Goal: Contribute content: Add original content to the website for others to see

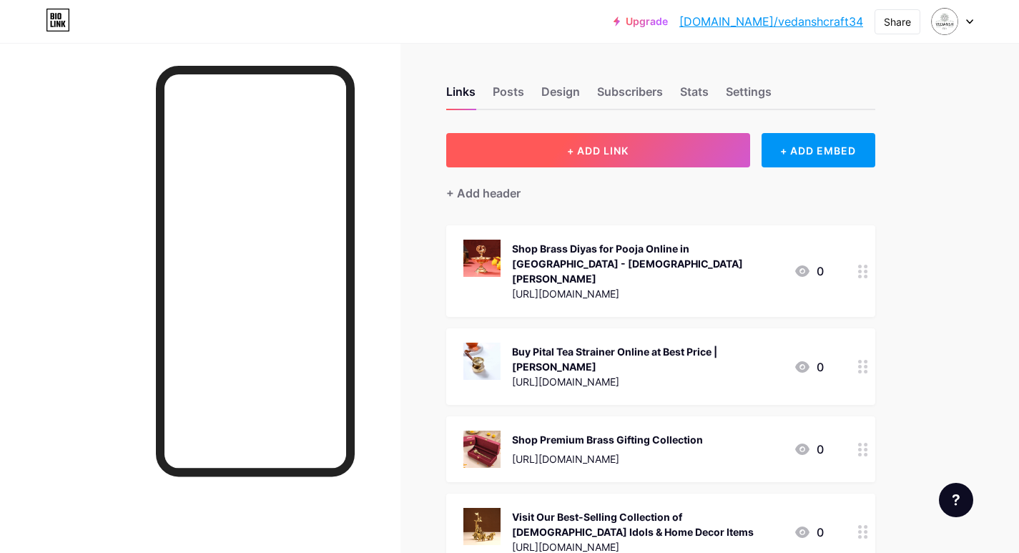
click at [551, 159] on button "+ ADD LINK" at bounding box center [598, 150] width 304 height 34
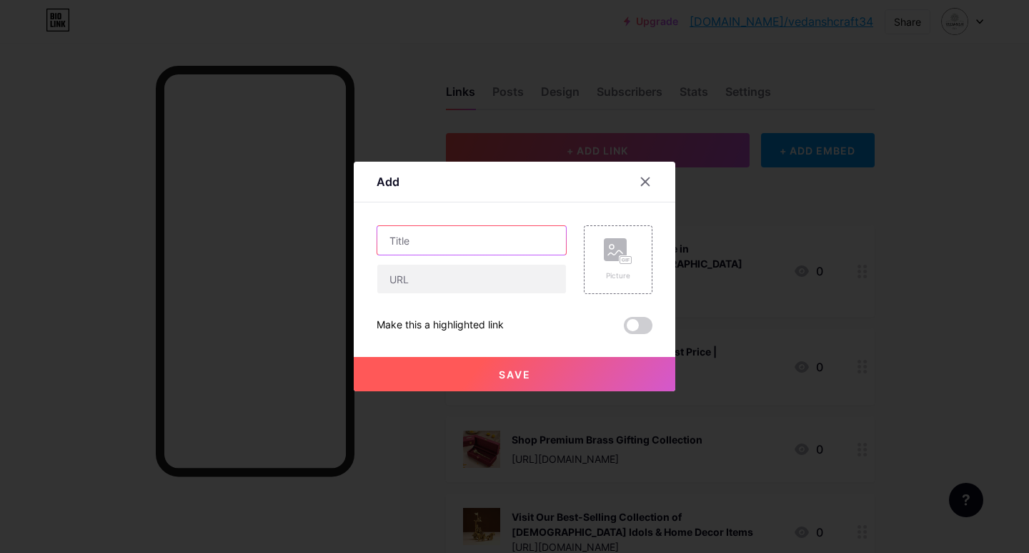
click at [475, 235] on input "text" at bounding box center [471, 240] width 189 height 29
paste input "[URL][DOMAIN_NAME]"
type input "[URL][DOMAIN_NAME]"
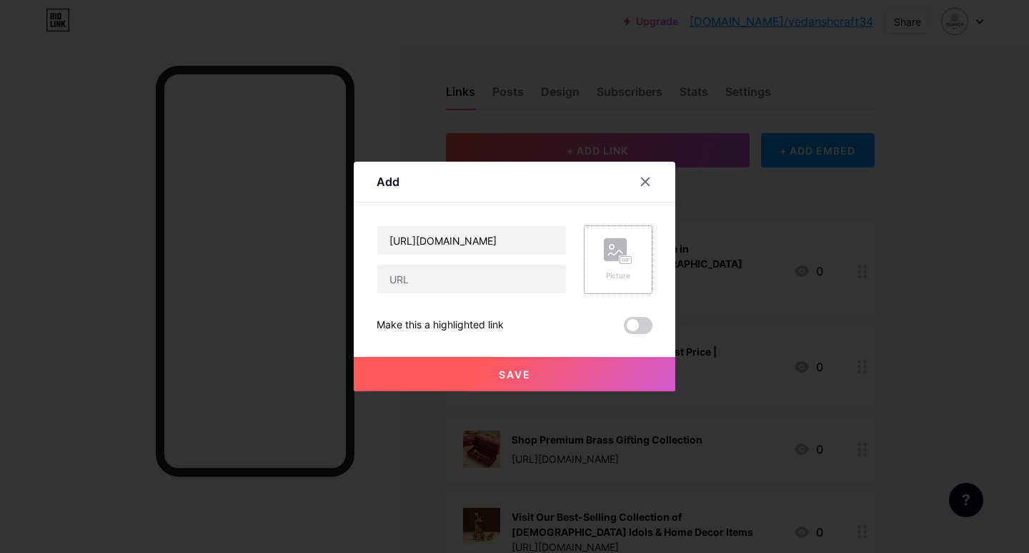
click at [610, 257] on rect at bounding box center [615, 249] width 23 height 23
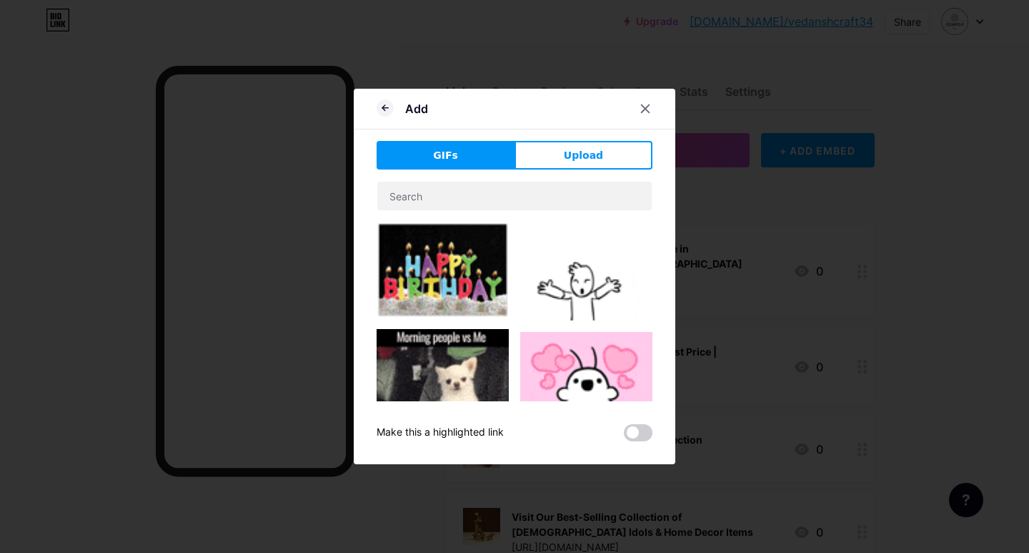
click at [584, 162] on button "Upload" at bounding box center [584, 155] width 138 height 29
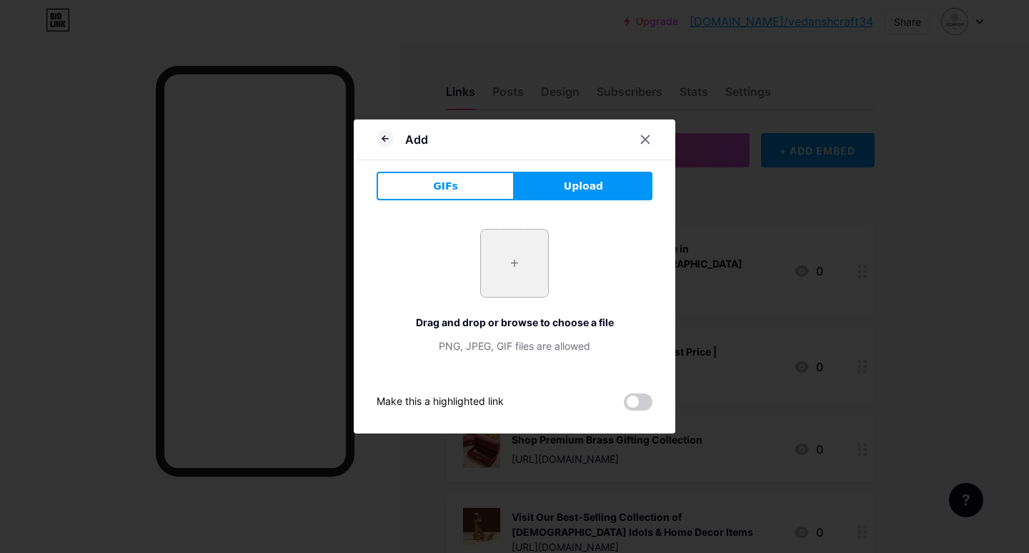
click at [517, 254] on input "file" at bounding box center [514, 262] width 67 height 67
type input "C:\fakepath\imgi_58_2E9A5450_ae9a971f-dd9a-401f-86fb-de14a221cee2.jpg"
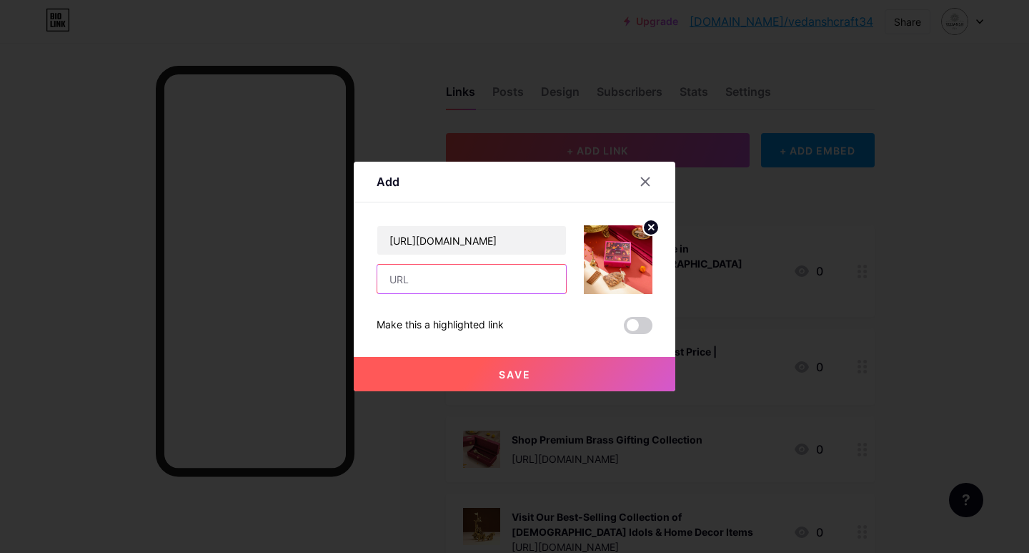
click at [427, 277] on input "text" at bounding box center [471, 278] width 189 height 29
paste input "Buy Brass Pooja Bells Online for Home and [DEMOGRAPHIC_DATA] [DEMOGRAPHIC_DATA]…"
type input "Buy Brass Pooja Bells Online for Home and [DEMOGRAPHIC_DATA] [DEMOGRAPHIC_DATA]…"
click at [488, 375] on button "Save" at bounding box center [515, 374] width 322 height 34
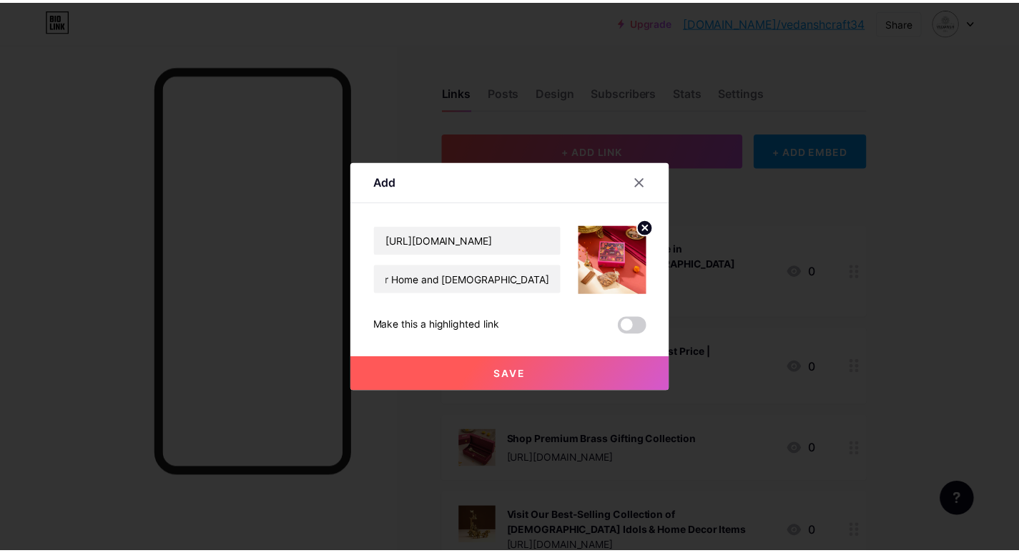
scroll to position [0, 0]
